Goal: Information Seeking & Learning: Learn about a topic

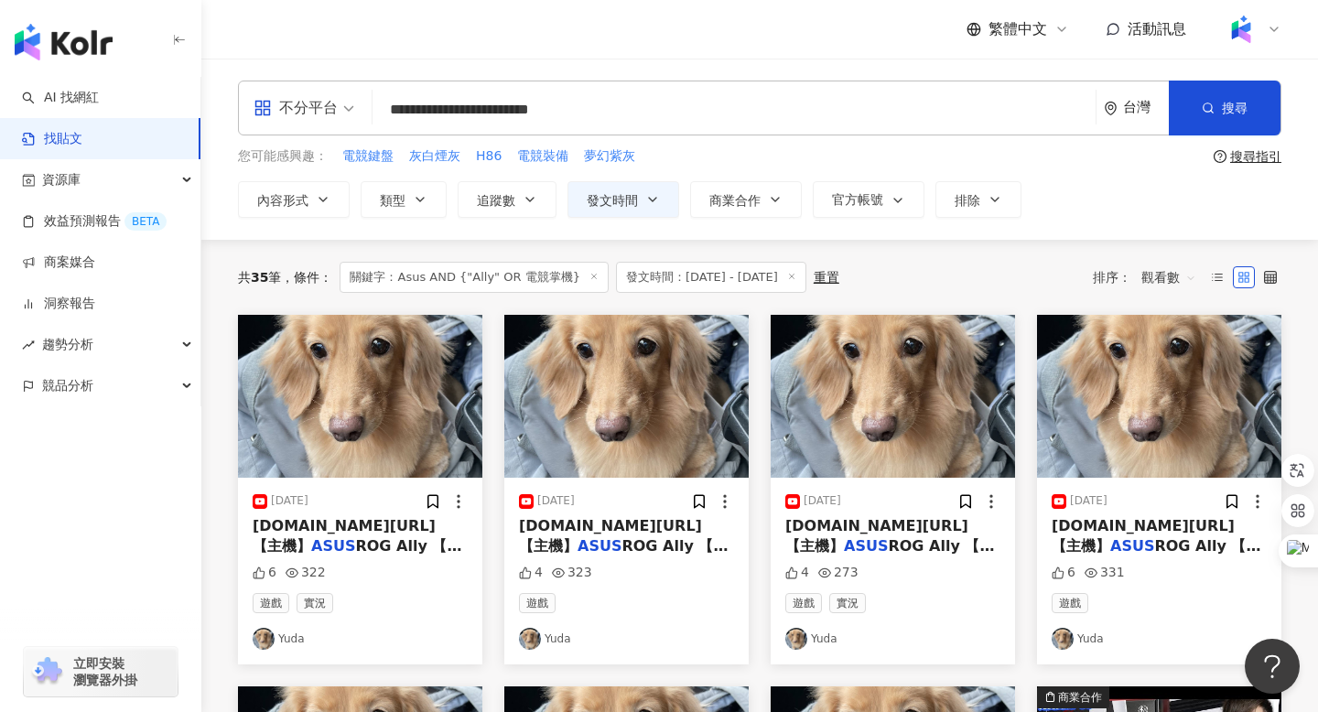
click at [421, 109] on input "**********" at bounding box center [734, 109] width 709 height 39
click at [501, 109] on input "**********" at bounding box center [734, 109] width 709 height 39
drag, startPoint x: 525, startPoint y: 111, endPoint x: 581, endPoint y: 104, distance: 57.1
click at [581, 104] on input "**********" at bounding box center [734, 109] width 709 height 39
type input "**********"
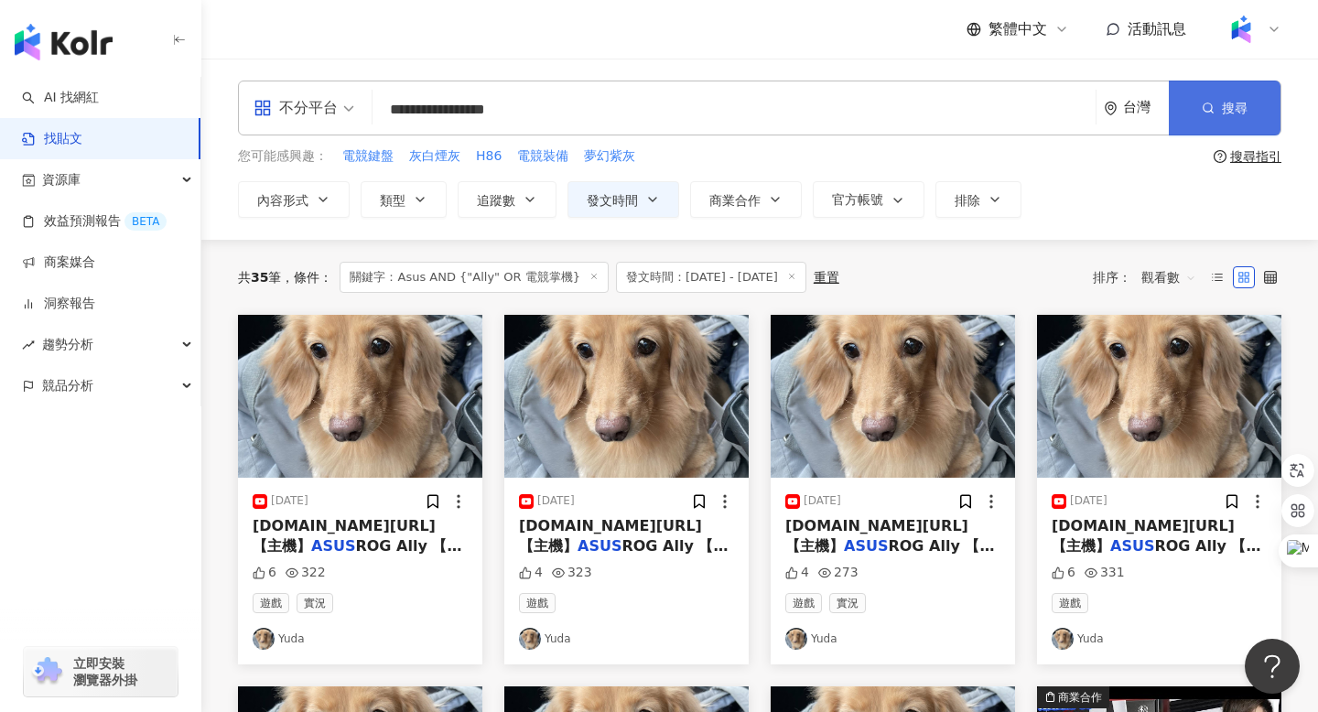
click at [1230, 116] on button "搜尋" at bounding box center [1225, 108] width 112 height 55
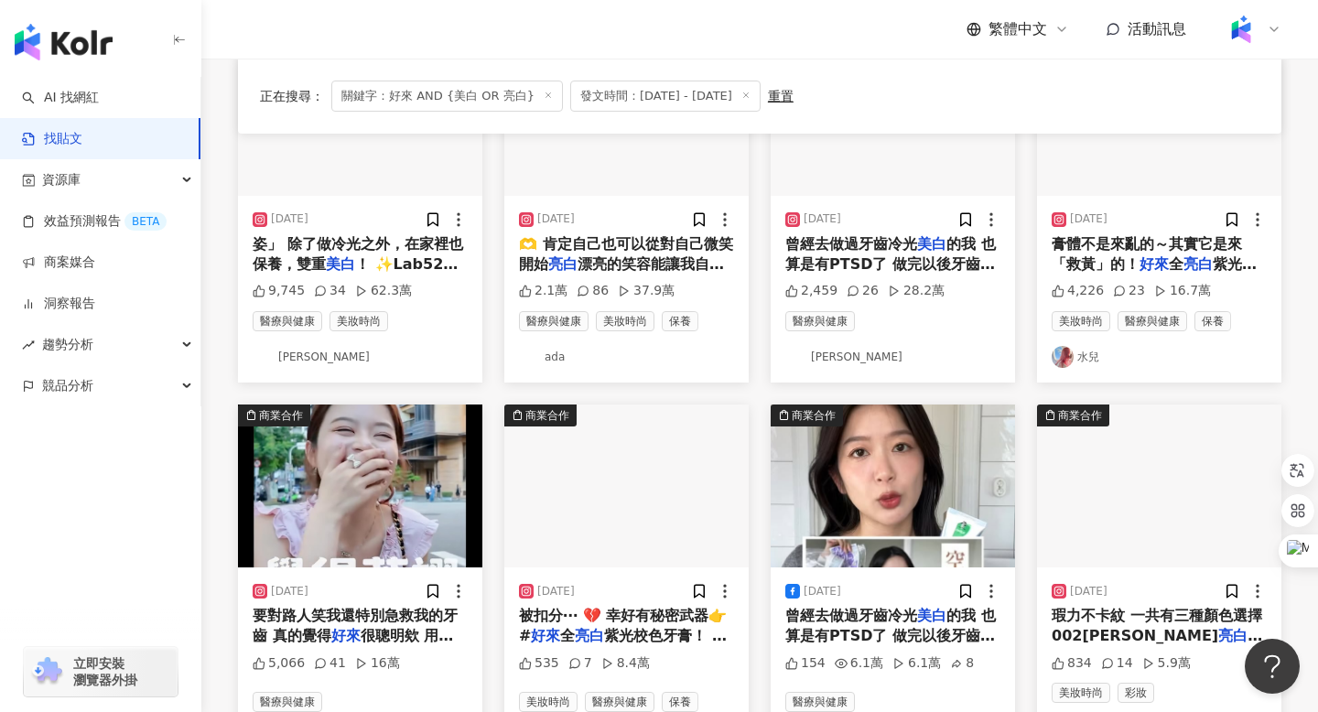
scroll to position [417, 0]
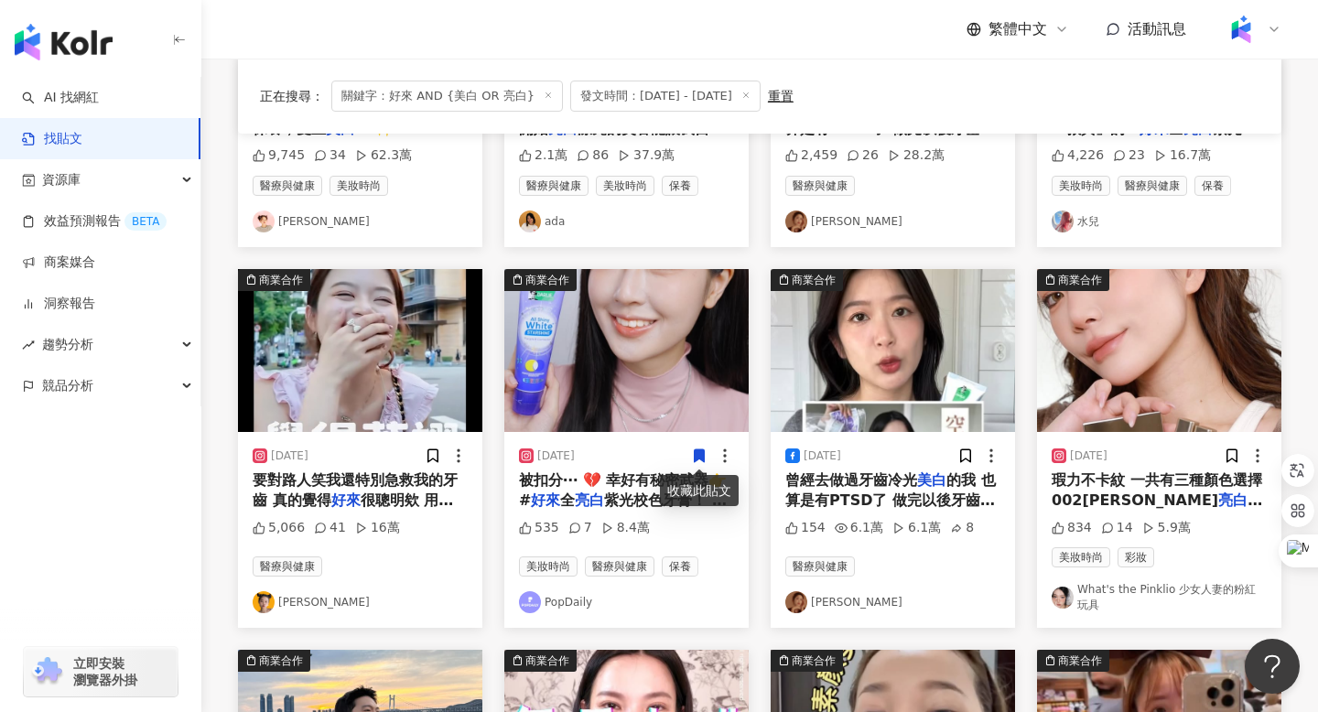
click at [848, 484] on span "曾經去做過牙齒冷光" at bounding box center [852, 480] width 132 height 17
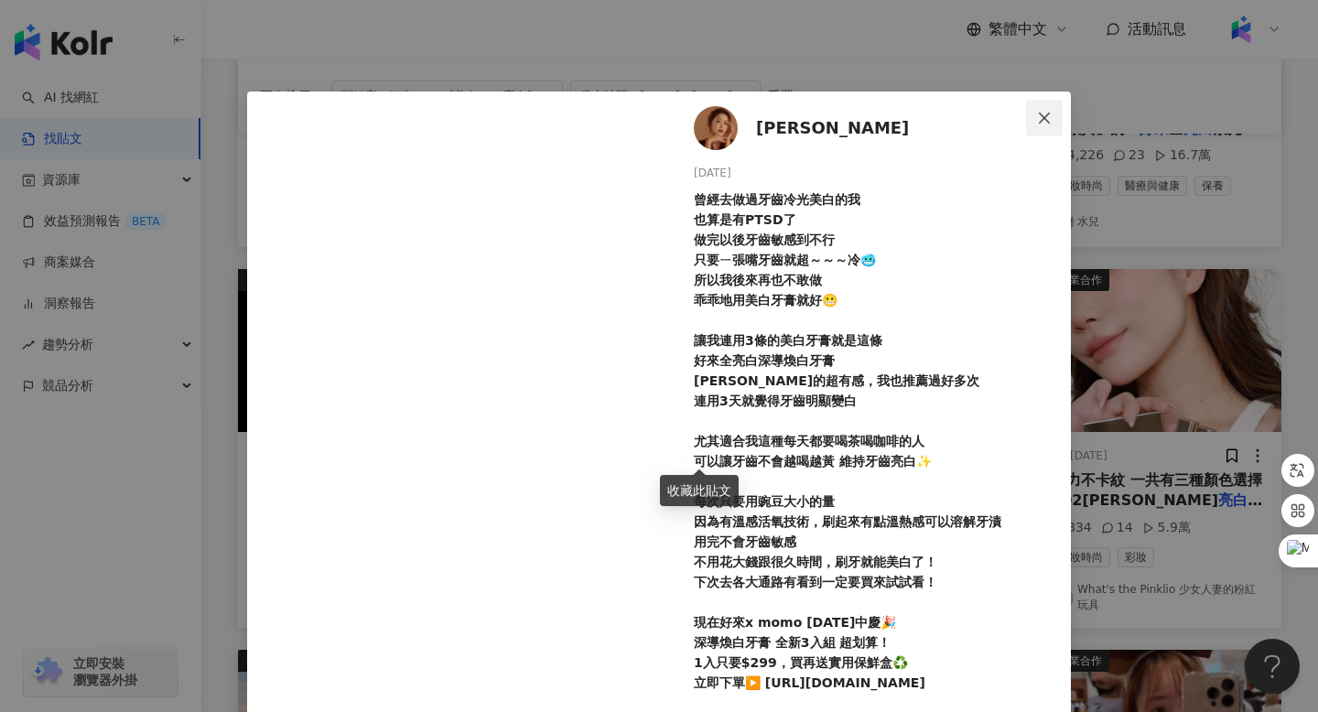
click at [1045, 115] on icon "close" at bounding box center [1044, 118] width 15 height 15
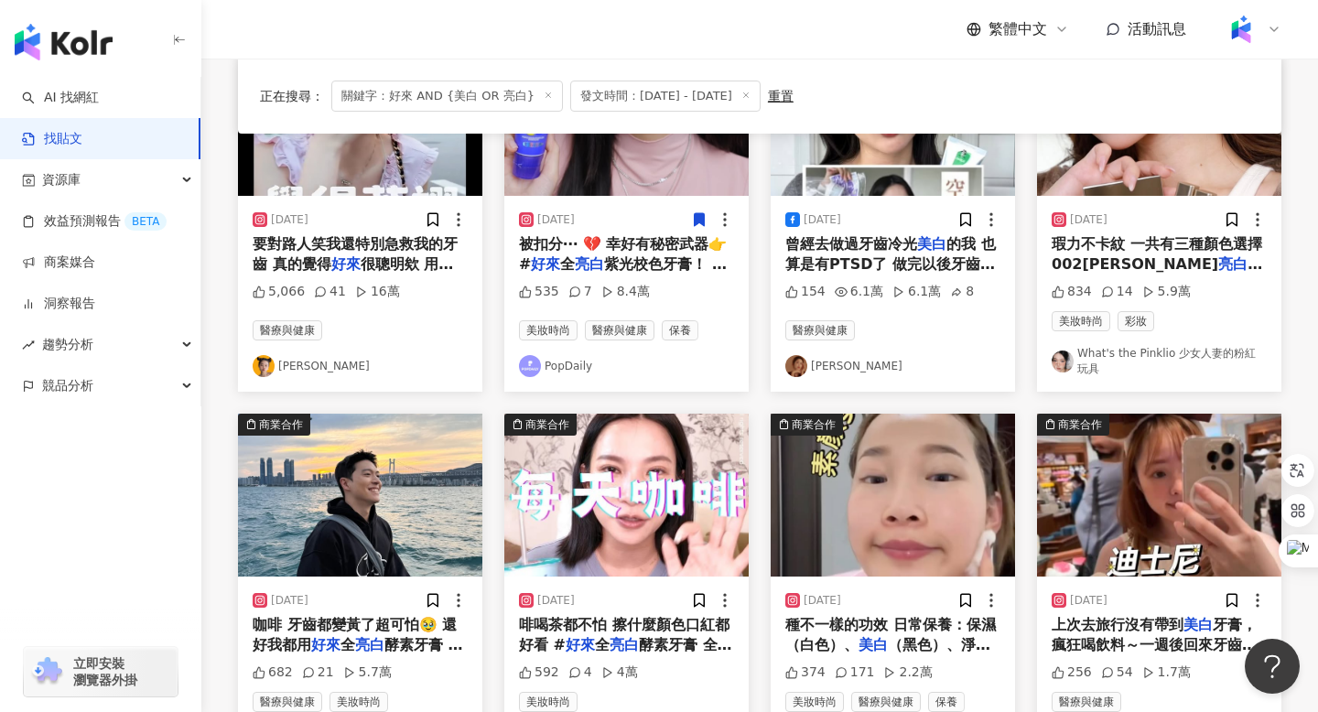
scroll to position [740, 0]
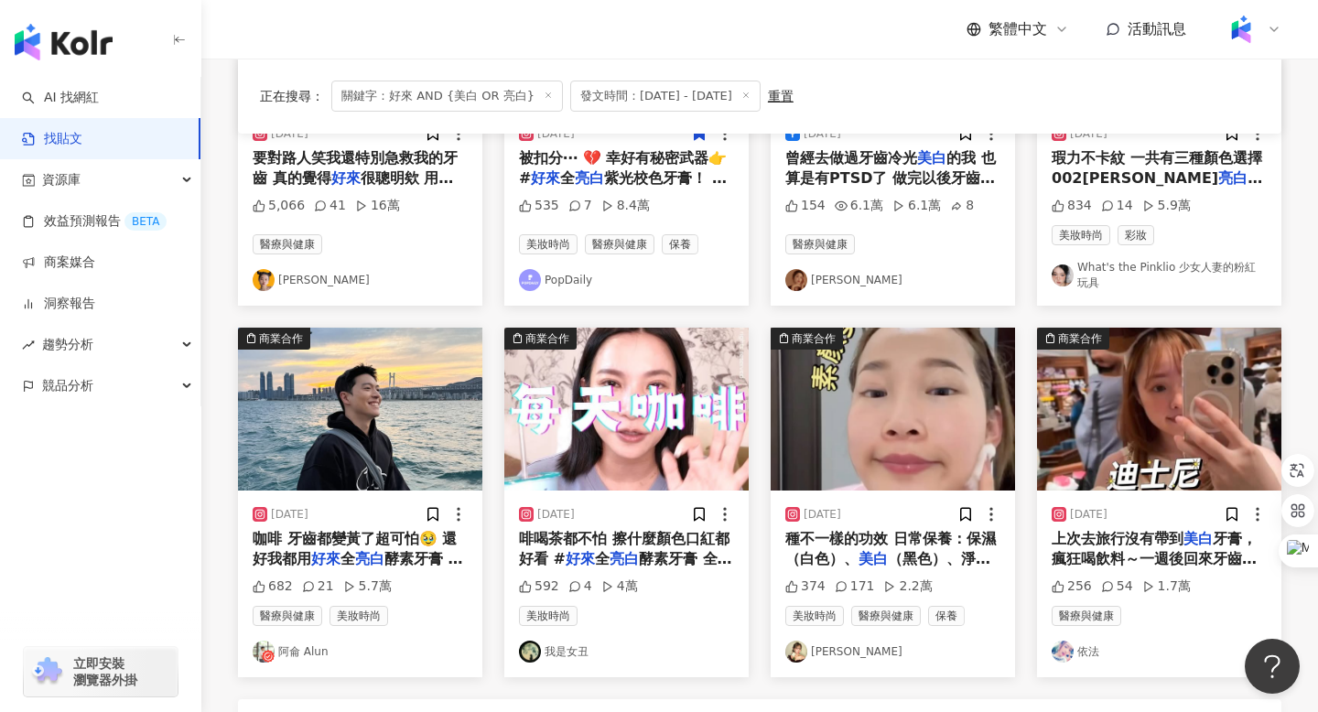
click at [580, 454] on img "button" at bounding box center [626, 409] width 244 height 163
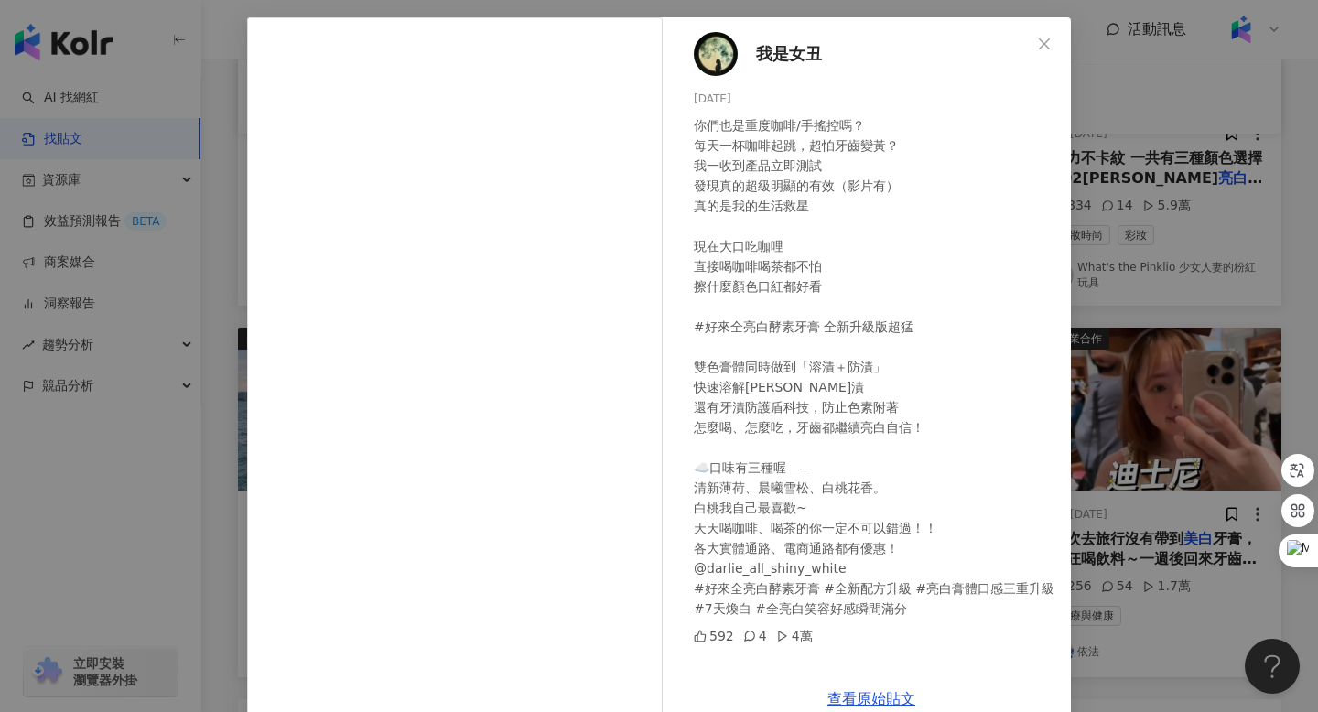
scroll to position [75, 0]
click at [1046, 49] on icon "close" at bounding box center [1044, 43] width 15 height 15
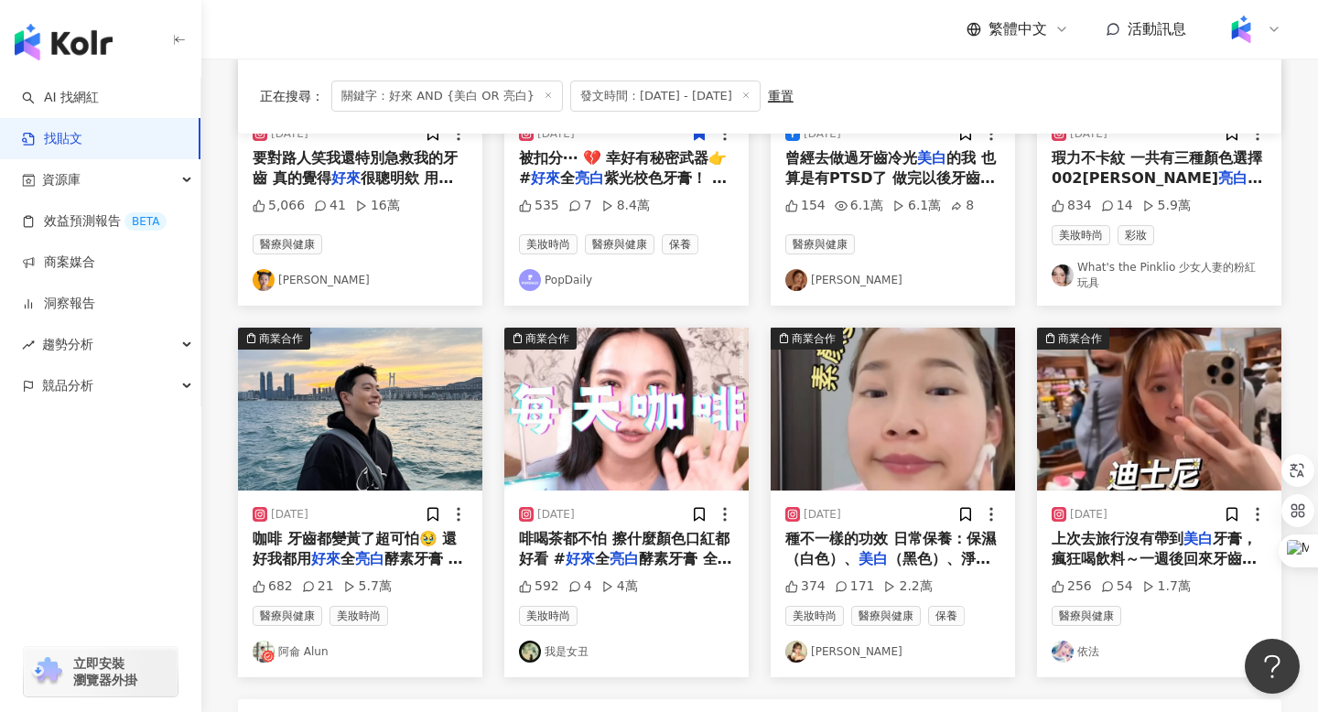
click at [871, 400] on img "button" at bounding box center [893, 409] width 244 height 163
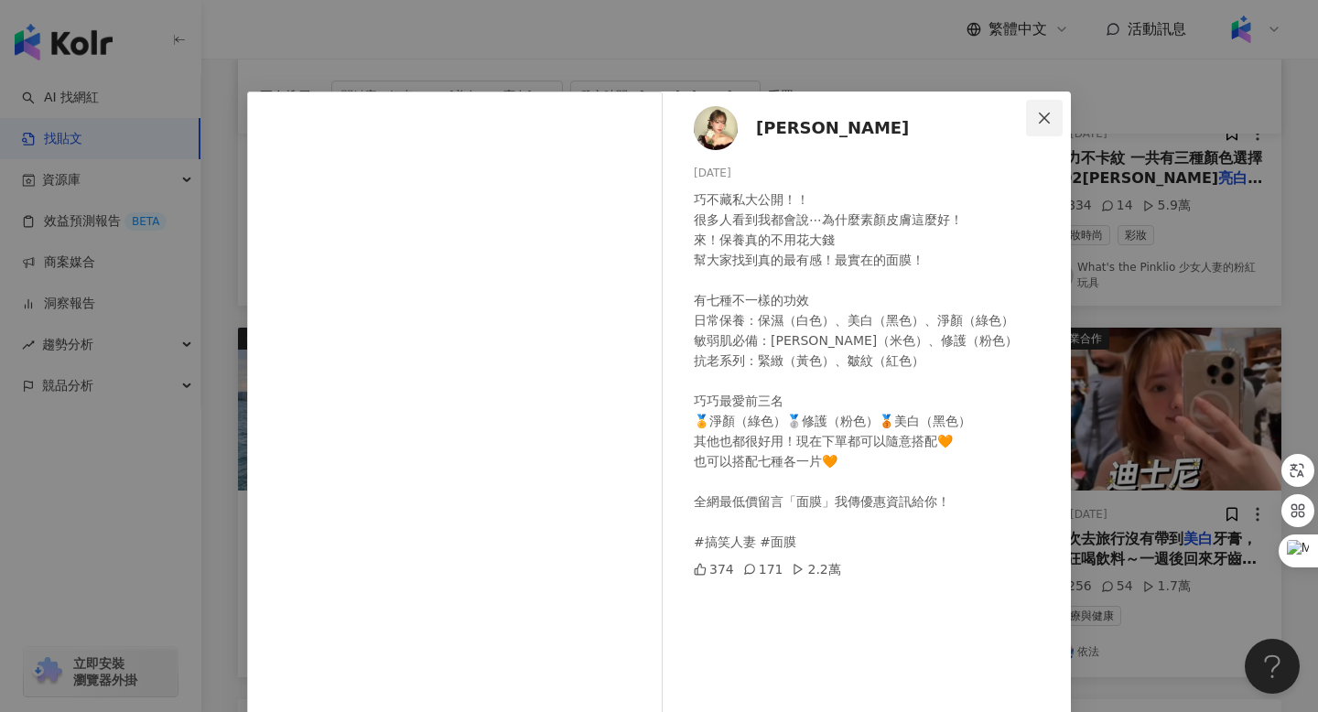
click at [1044, 123] on icon "close" at bounding box center [1044, 118] width 15 height 15
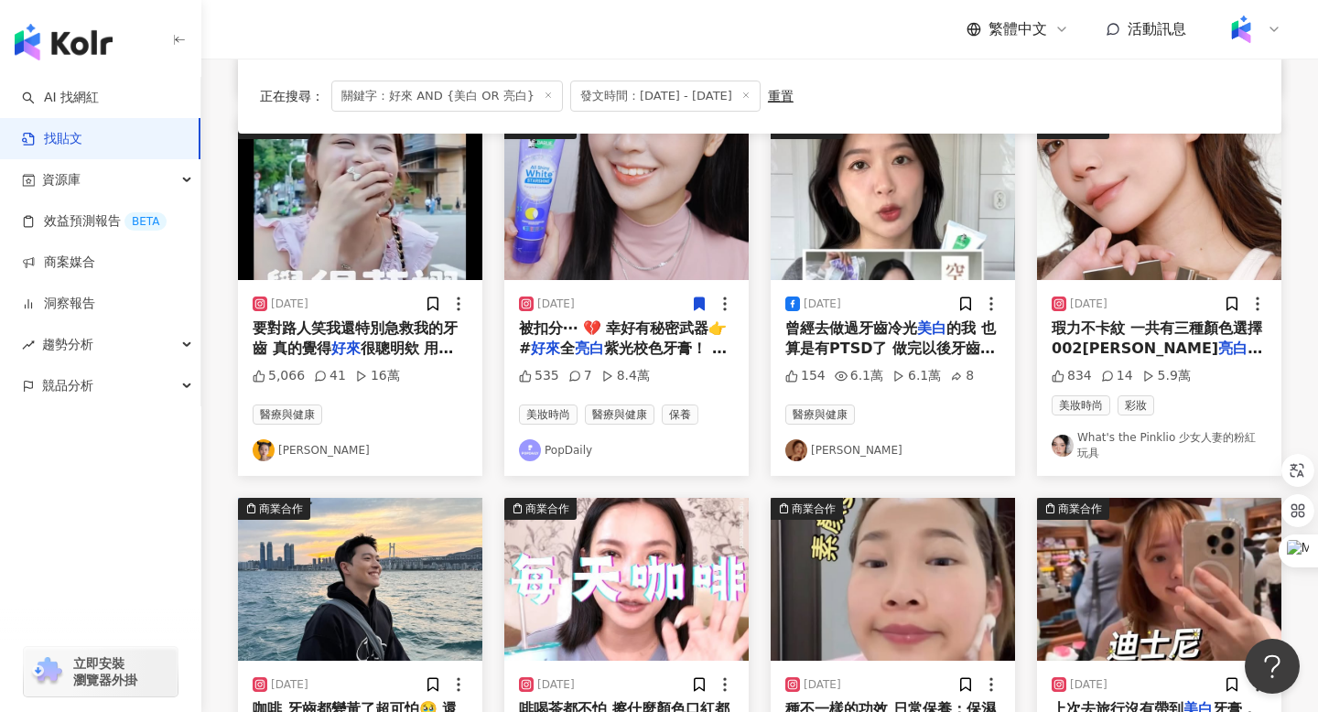
scroll to position [555, 0]
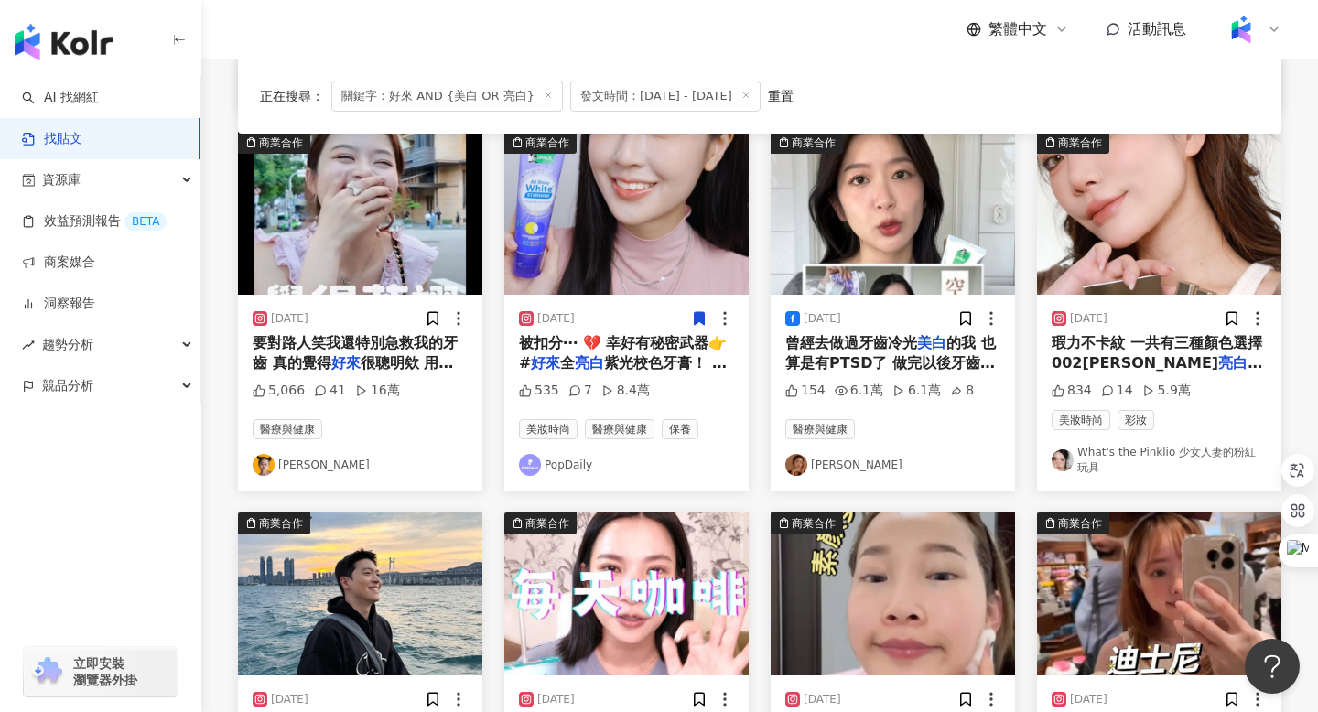
click at [621, 225] on img "button" at bounding box center [626, 213] width 244 height 163
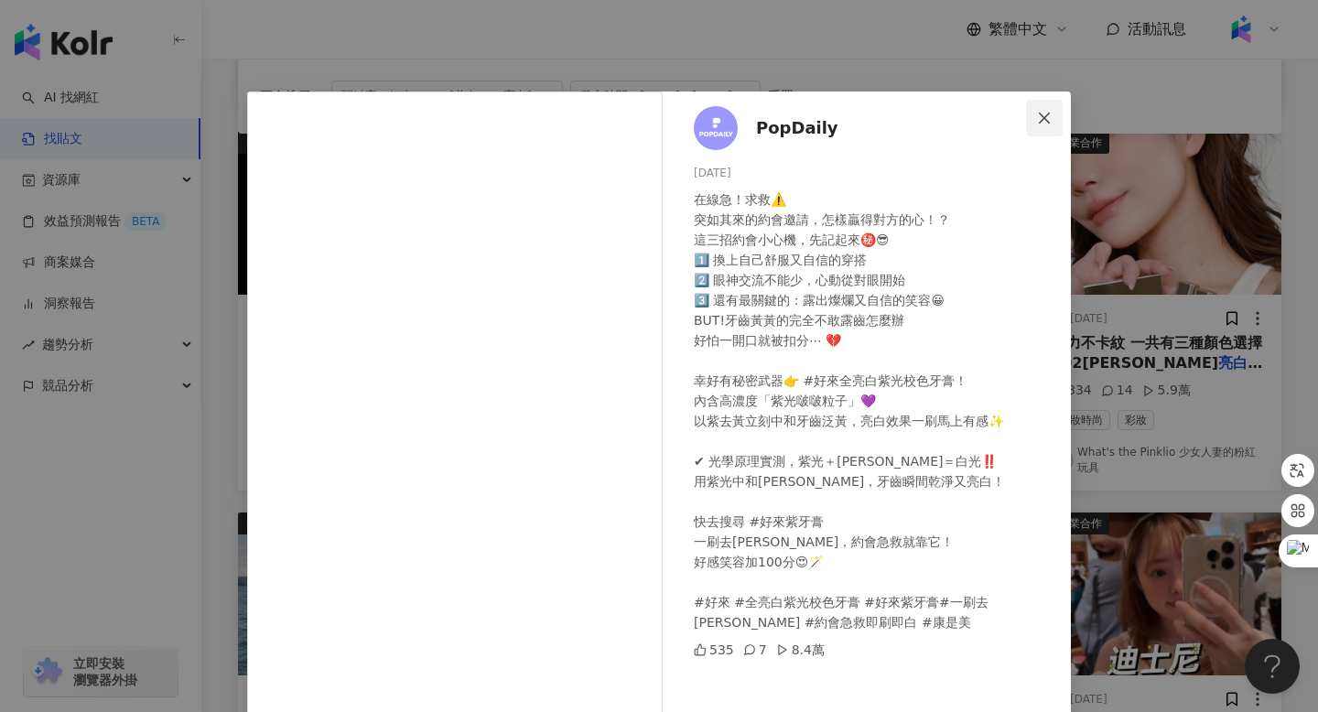
click at [1039, 114] on icon "close" at bounding box center [1044, 118] width 15 height 15
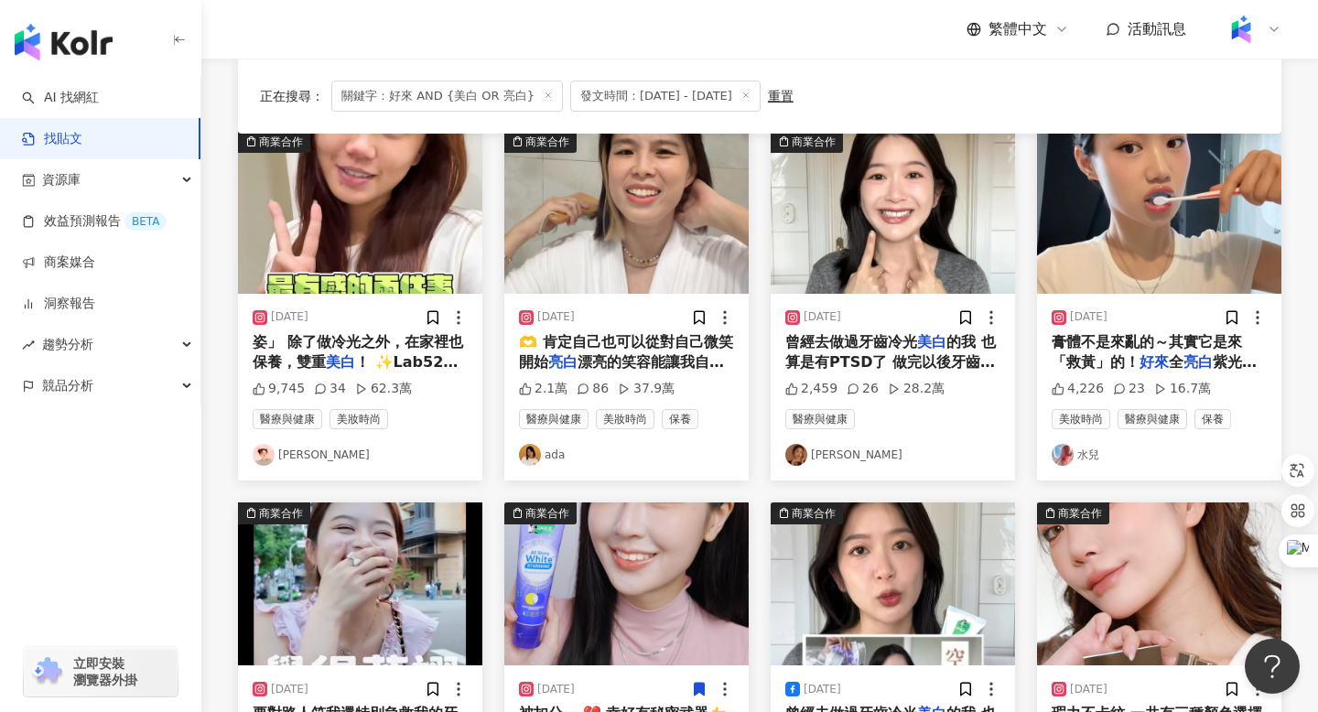
scroll to position [83, 0]
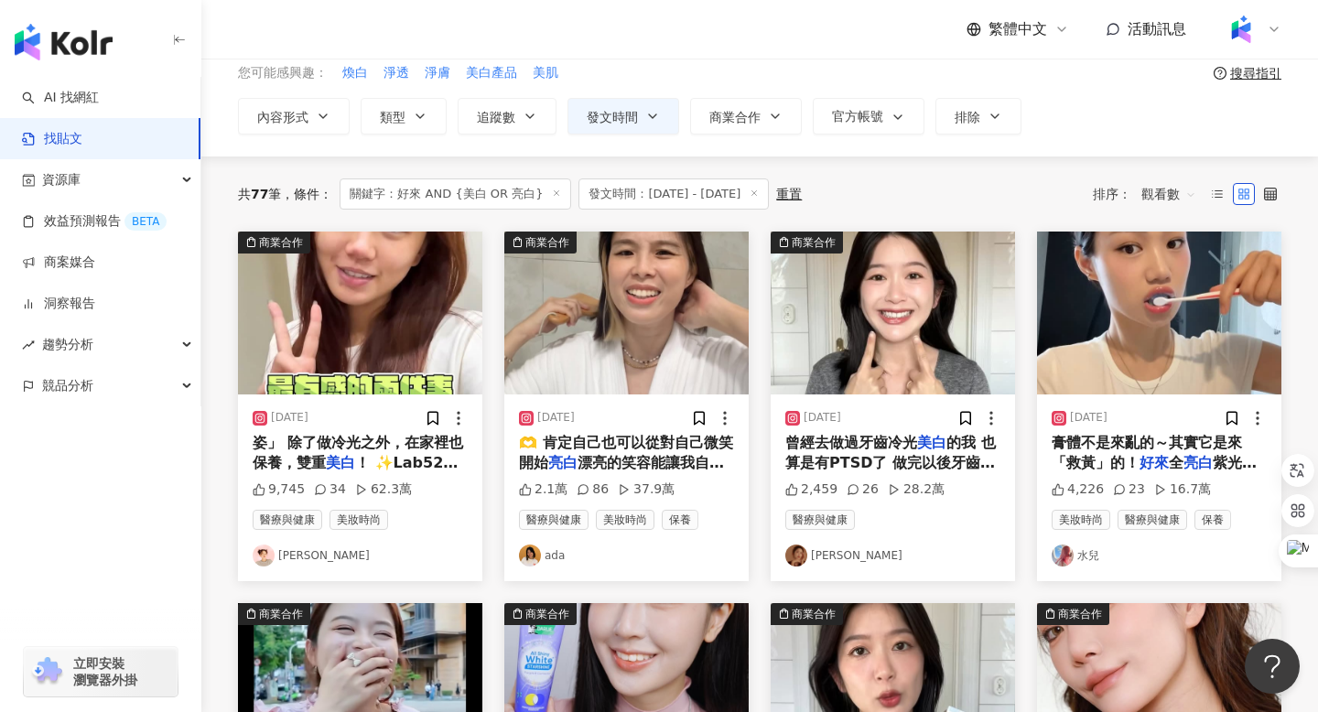
click at [1093, 281] on img "button" at bounding box center [1159, 313] width 244 height 163
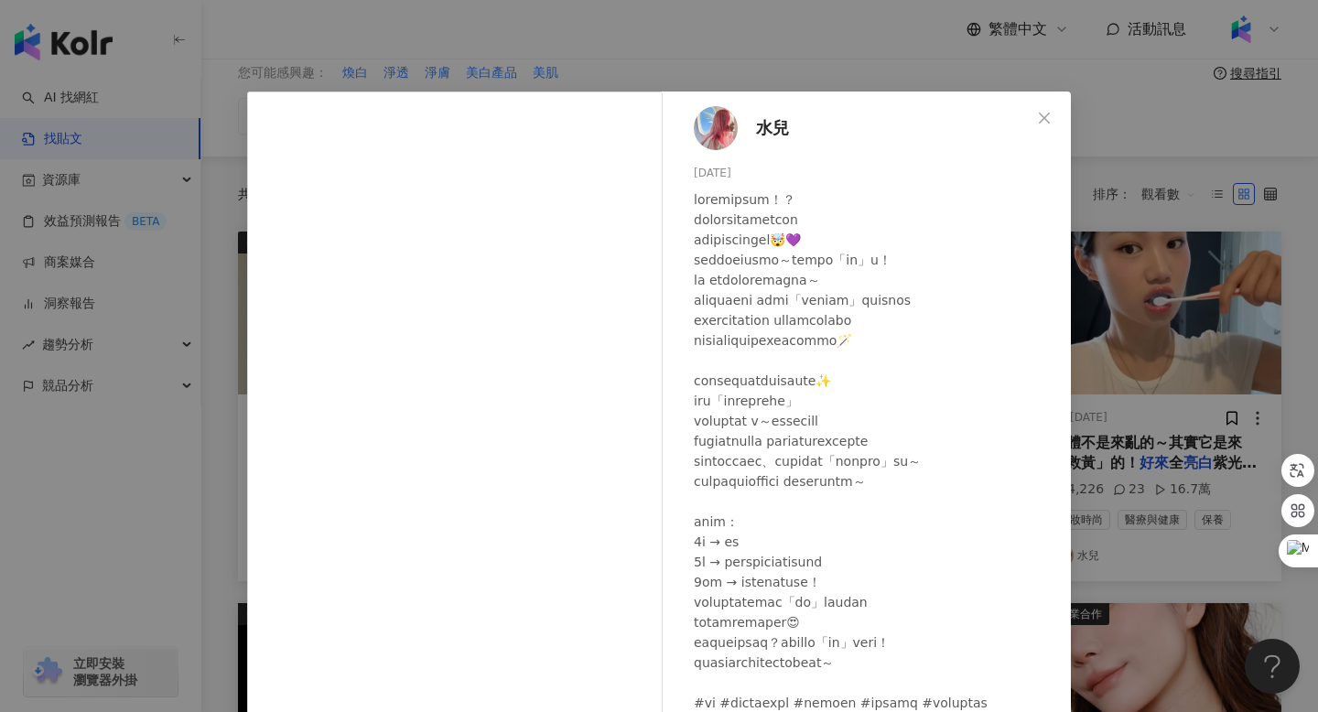
scroll to position [34, 0]
click at [1046, 117] on icon "close" at bounding box center [1044, 117] width 11 height 11
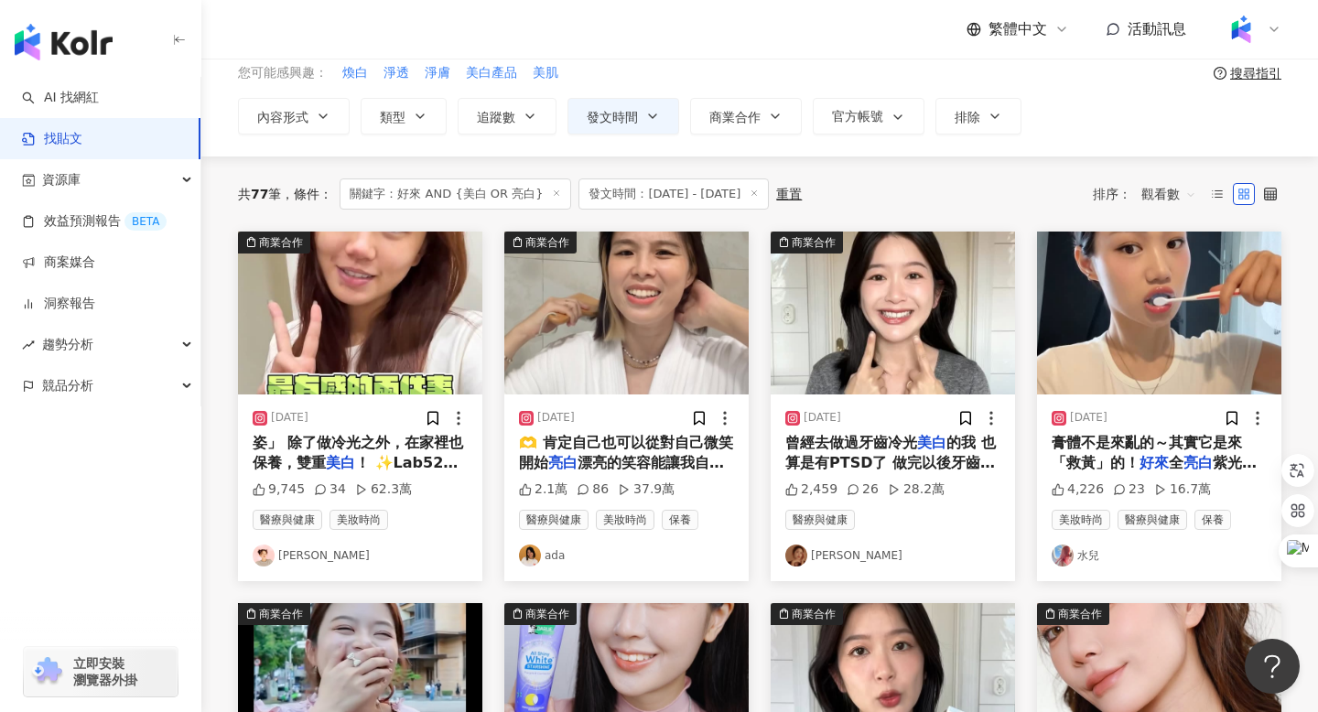
click at [886, 360] on img "button" at bounding box center [893, 313] width 244 height 163
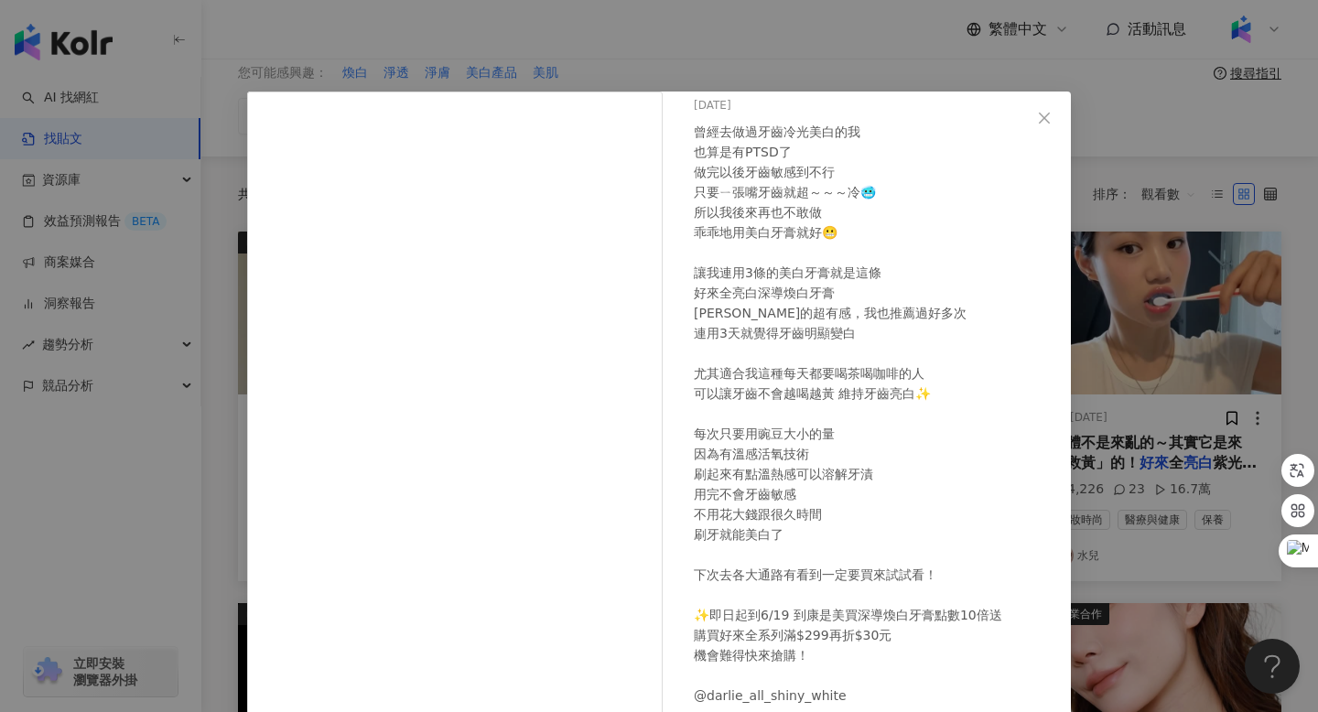
scroll to position [114, 0]
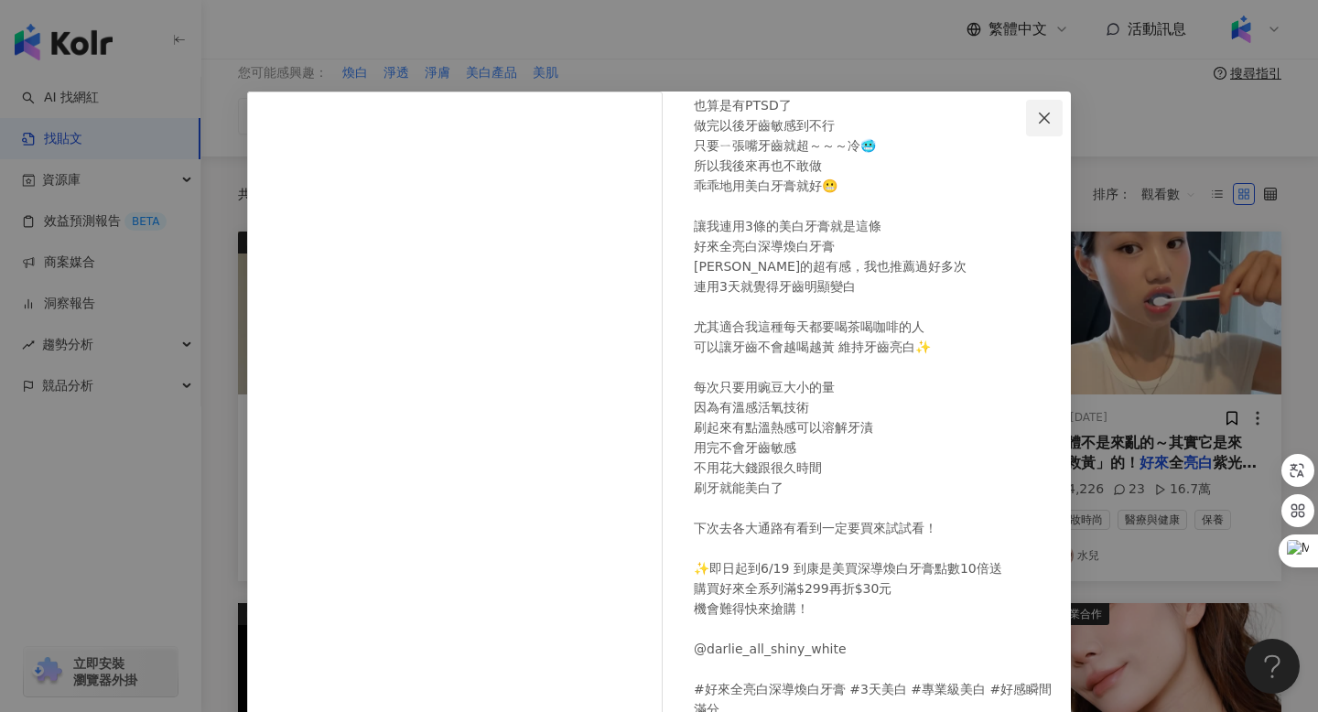
click at [1044, 112] on icon "close" at bounding box center [1044, 118] width 15 height 15
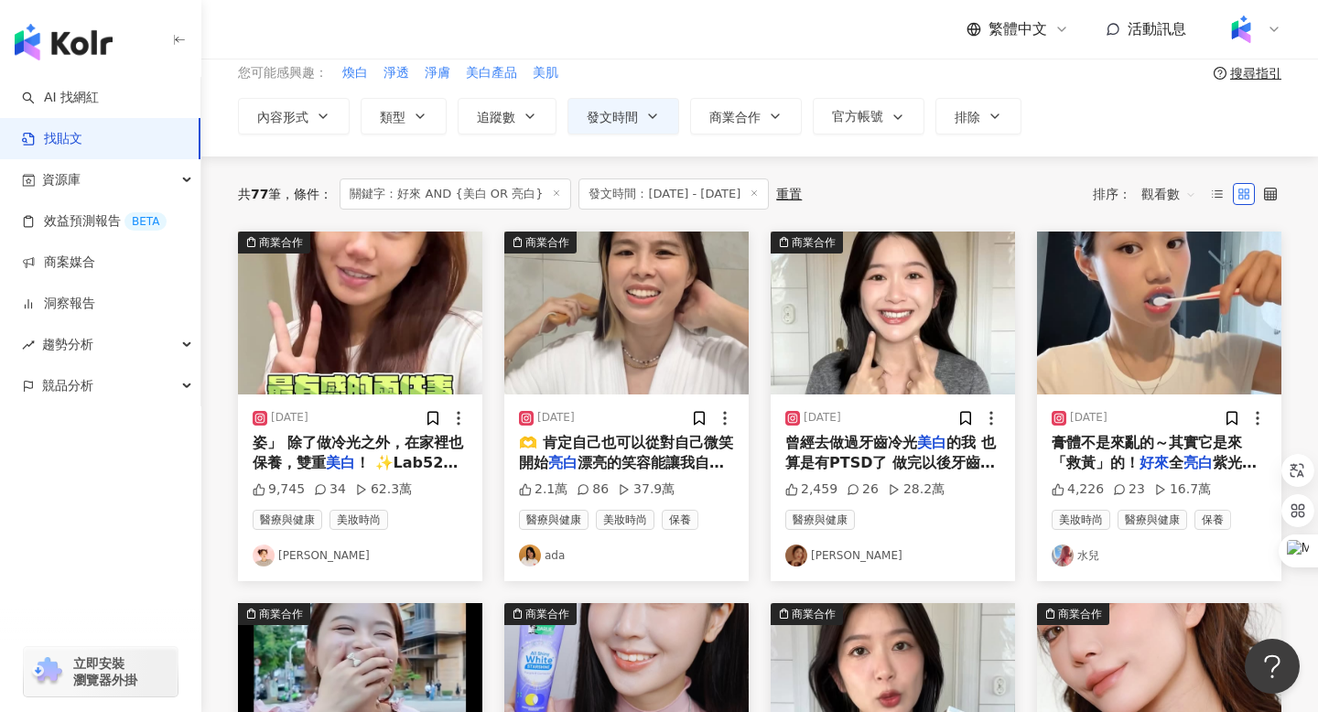
click at [597, 287] on img "button" at bounding box center [626, 313] width 244 height 163
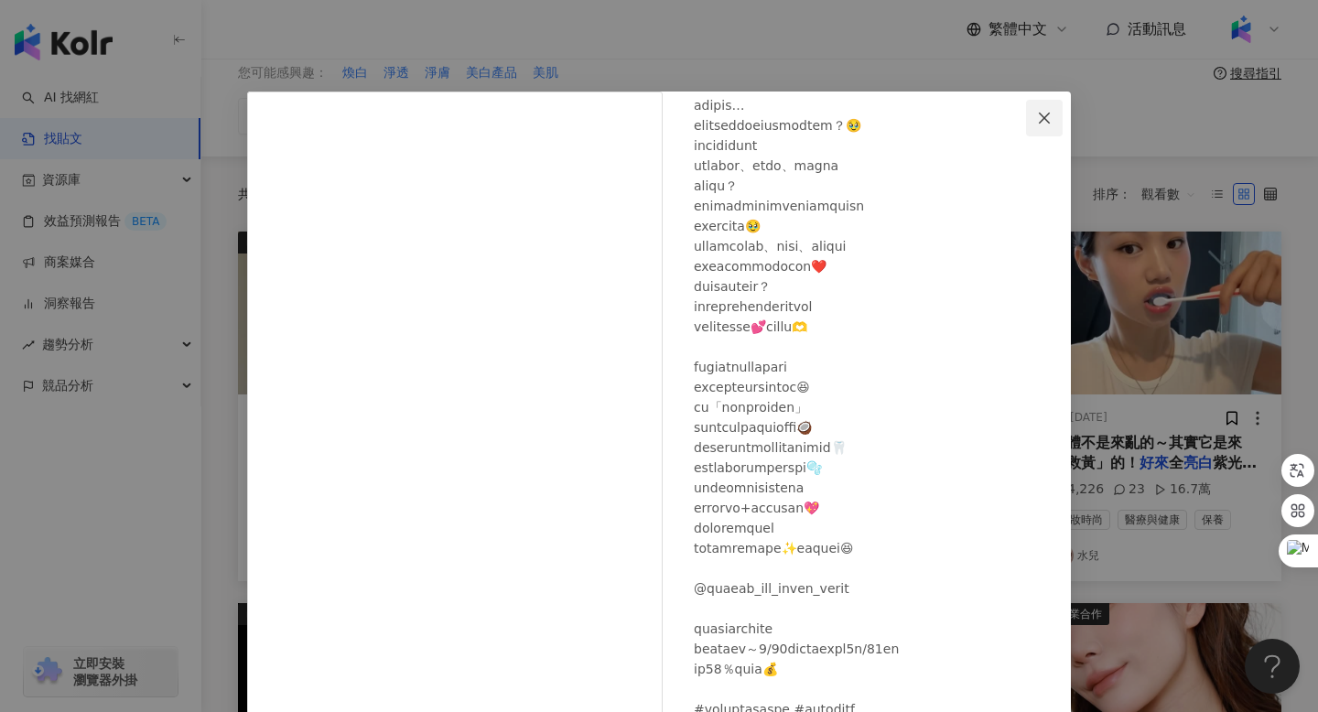
click at [1041, 122] on icon "close" at bounding box center [1044, 118] width 15 height 15
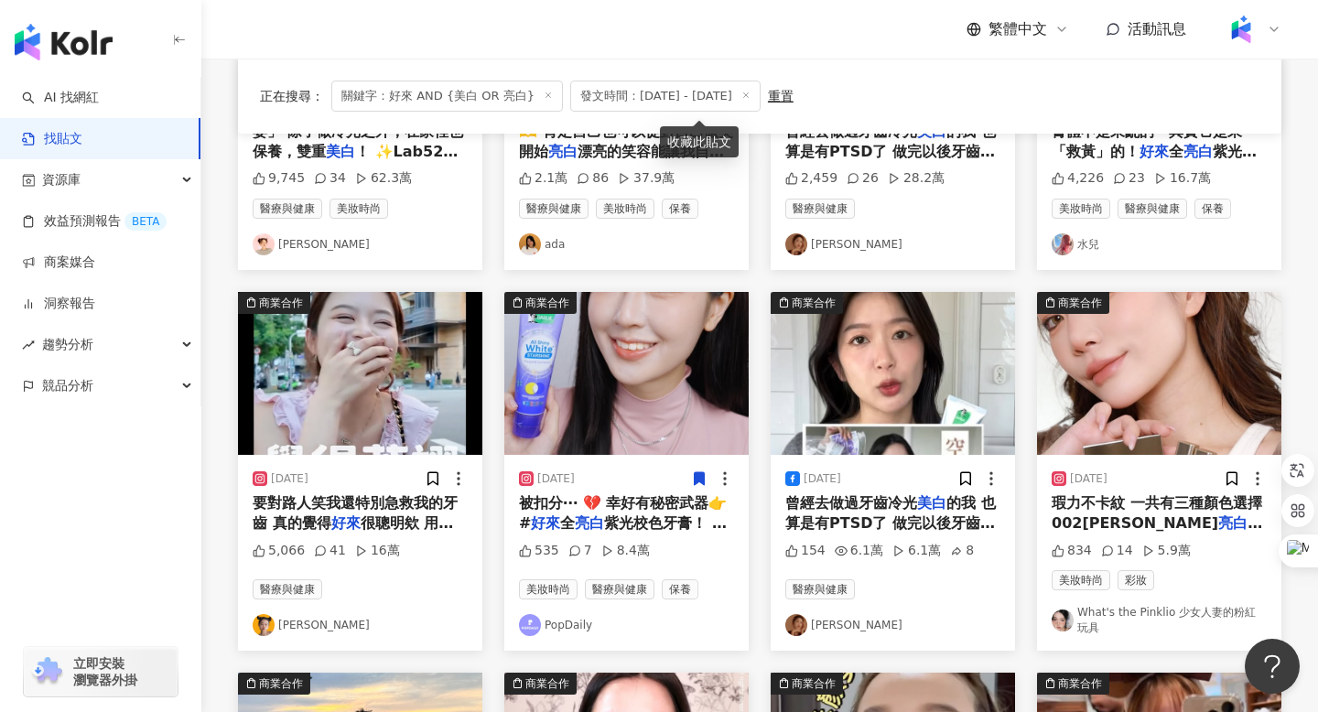
scroll to position [417, 0]
